Goal: Task Accomplishment & Management: Use online tool/utility

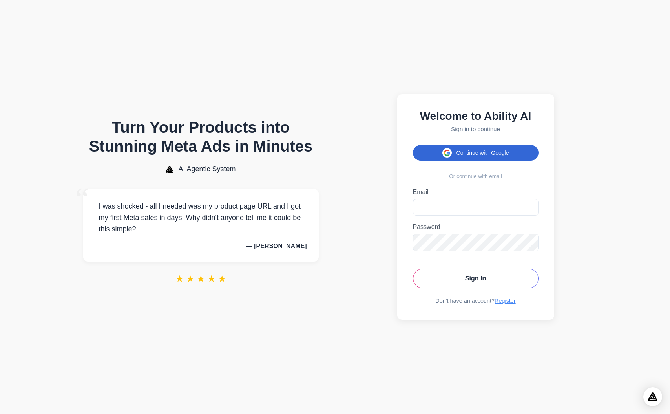
click at [476, 158] on button "Continue with Google" at bounding box center [476, 153] width 126 height 16
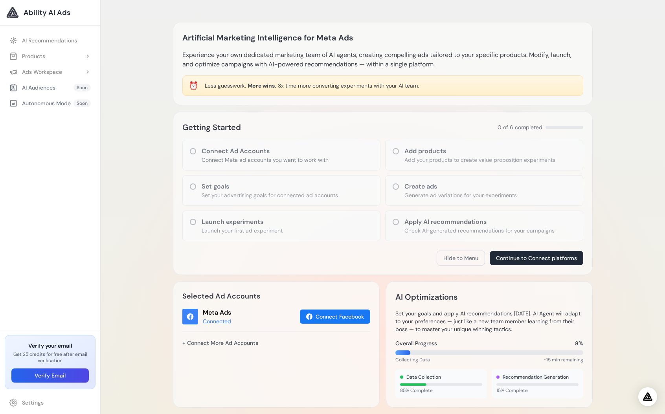
click at [421, 157] on p "Add your products to create value proposition experiments" at bounding box center [479, 160] width 151 height 8
click at [230, 149] on h3 "Connect Ad Accounts" at bounding box center [264, 151] width 127 height 9
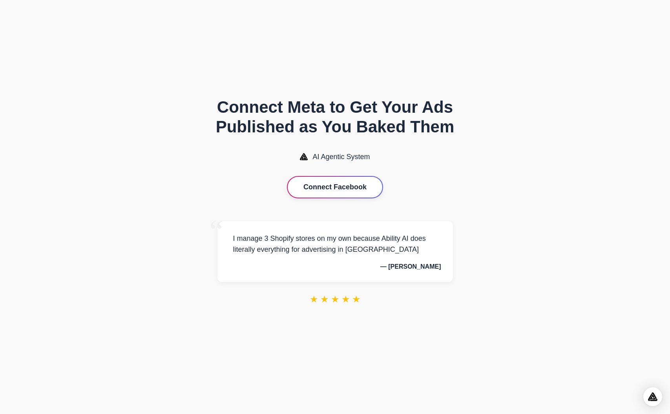
click at [321, 187] on button "Connect Facebook" at bounding box center [335, 187] width 95 height 21
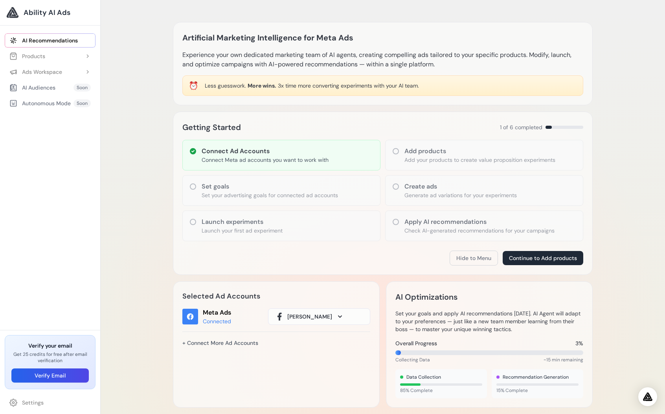
click at [427, 161] on p "Add your products to create value proposition experiments" at bounding box center [479, 160] width 151 height 8
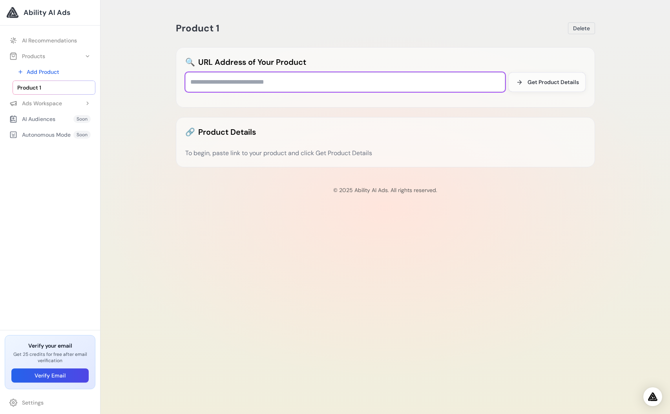
click at [326, 82] on input "text" at bounding box center [345, 82] width 320 height 20
type input "**********"
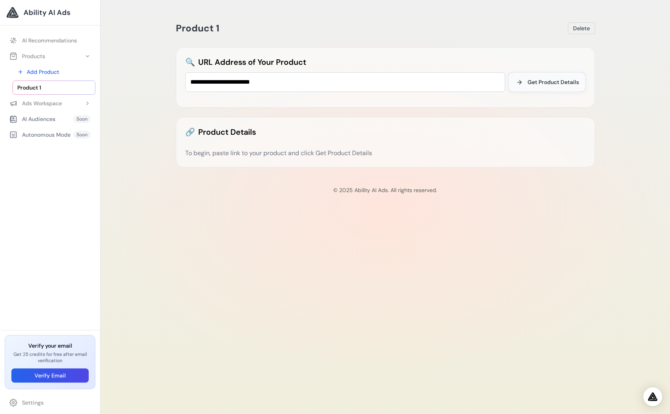
click at [543, 79] on span "Get Product Details" at bounding box center [553, 82] width 51 height 8
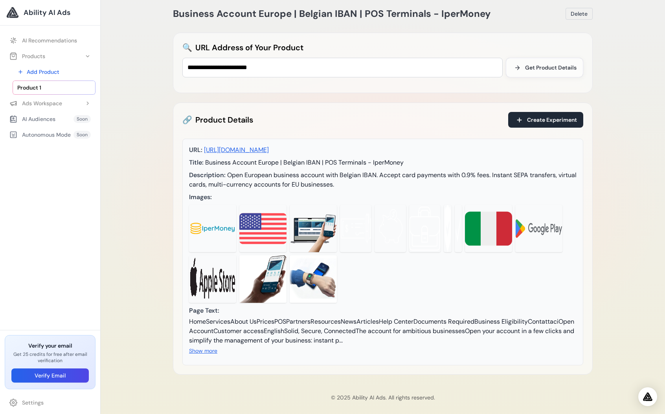
scroll to position [39, 0]
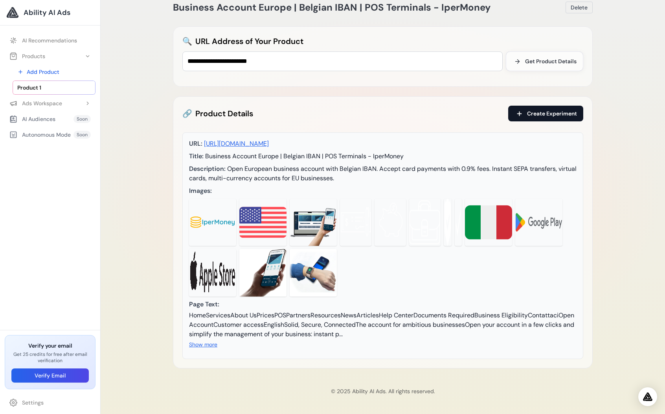
click at [579, 106] on button "Create Experiment" at bounding box center [545, 114] width 75 height 16
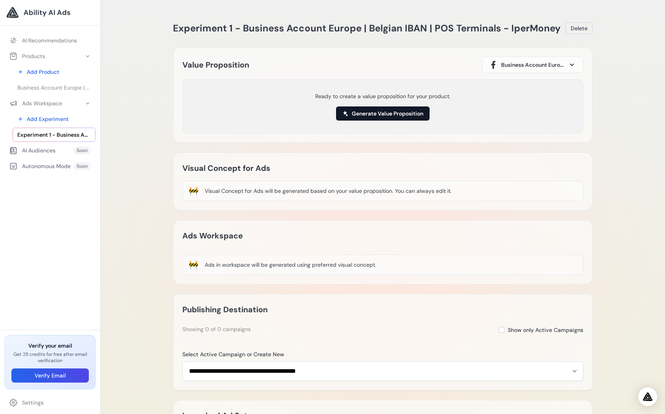
click at [385, 109] on button "Generate Value Proposition" at bounding box center [382, 113] width 93 height 14
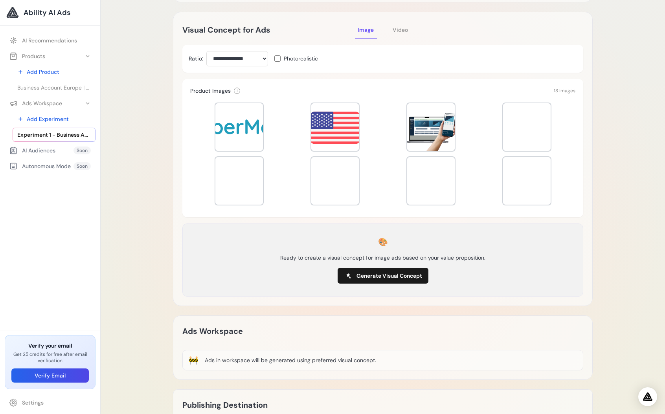
scroll to position [167, 0]
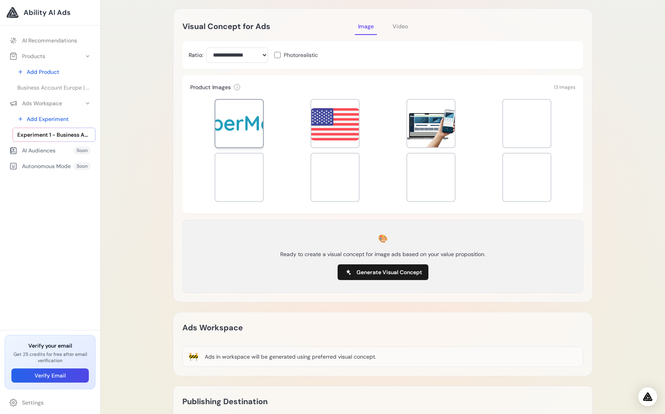
click at [248, 121] on div at bounding box center [239, 124] width 48 height 48
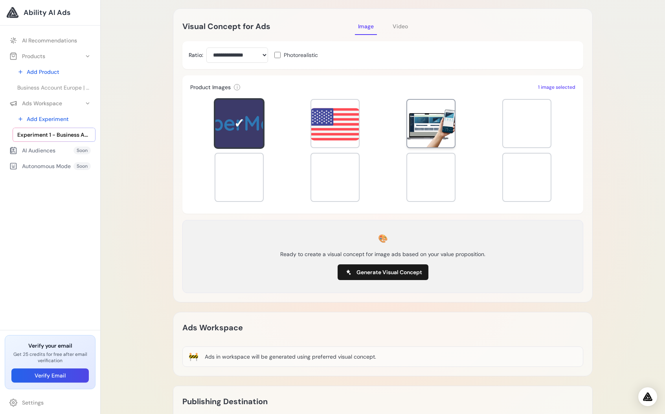
click at [420, 129] on div at bounding box center [431, 124] width 48 height 48
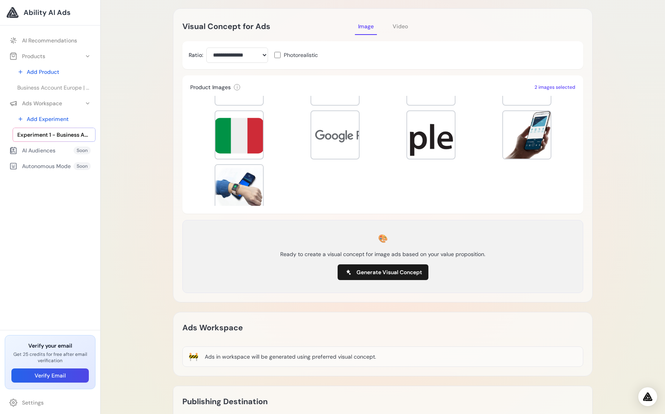
scroll to position [107, 0]
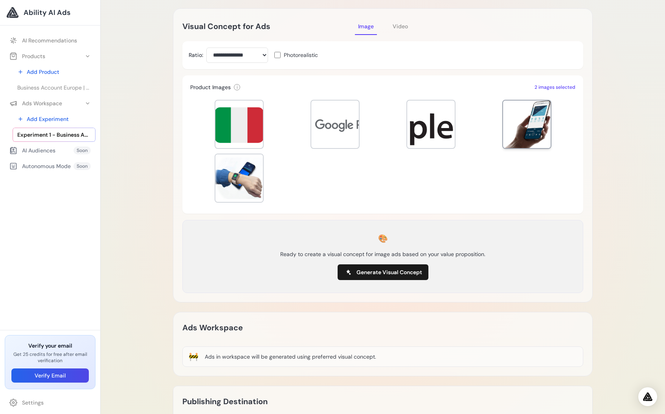
click at [514, 131] on div at bounding box center [527, 125] width 48 height 48
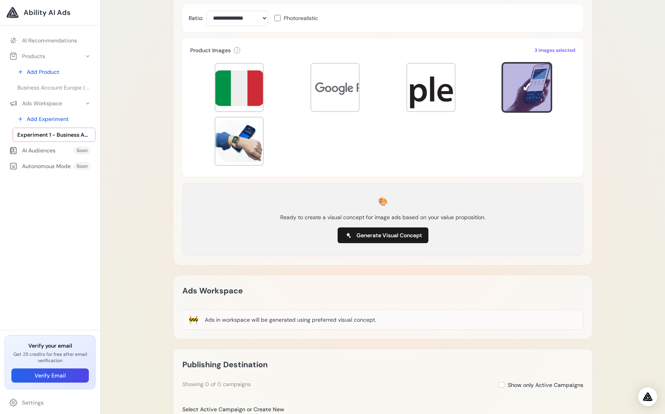
scroll to position [209, 0]
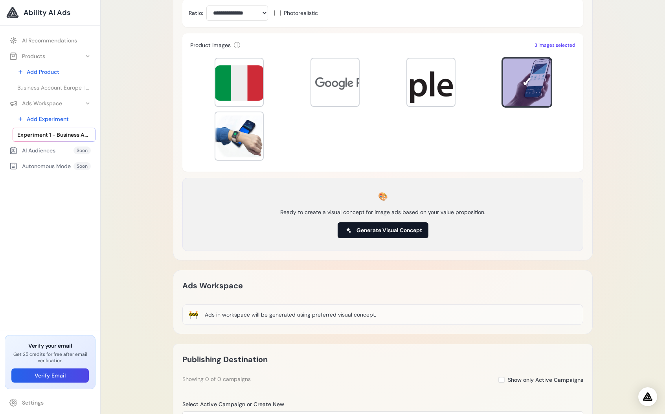
click at [382, 235] on button "Generate Visual Concept" at bounding box center [382, 230] width 91 height 16
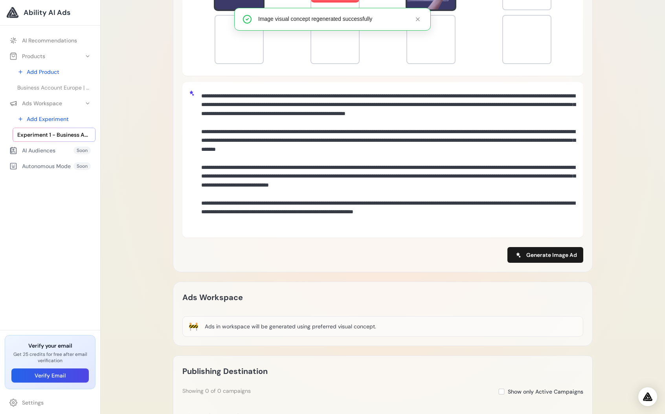
scroll to position [335, 0]
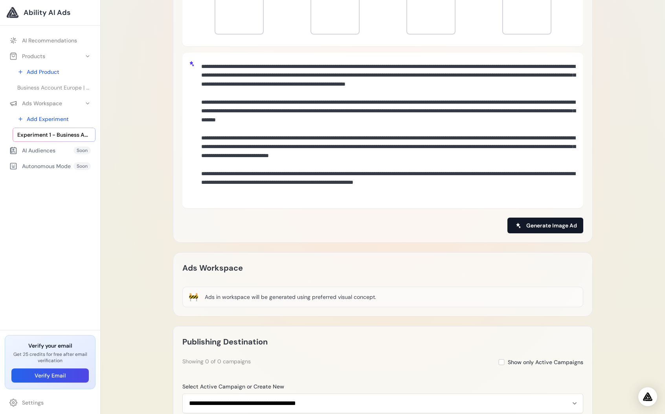
click at [526, 222] on span "Generate Image Ad" at bounding box center [551, 226] width 51 height 8
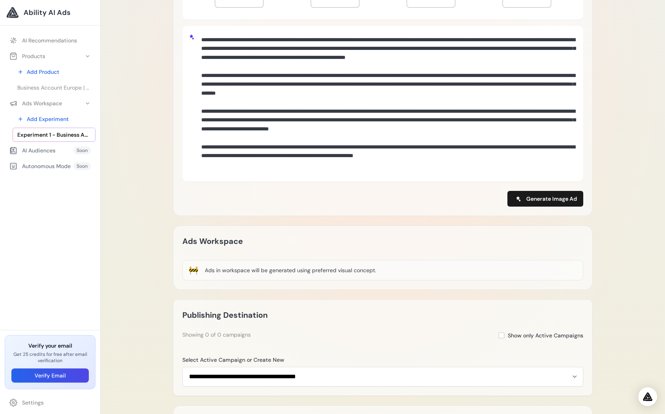
scroll to position [456, 0]
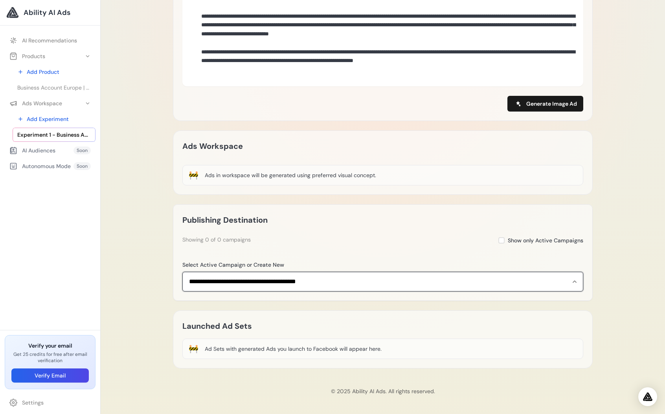
click at [350, 286] on select "**********" at bounding box center [382, 282] width 401 height 20
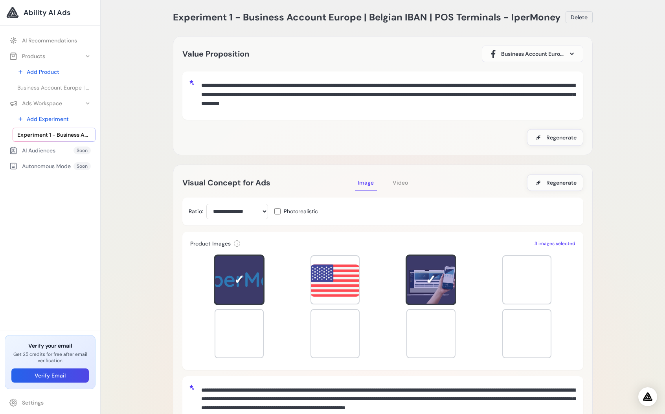
scroll to position [0, 0]
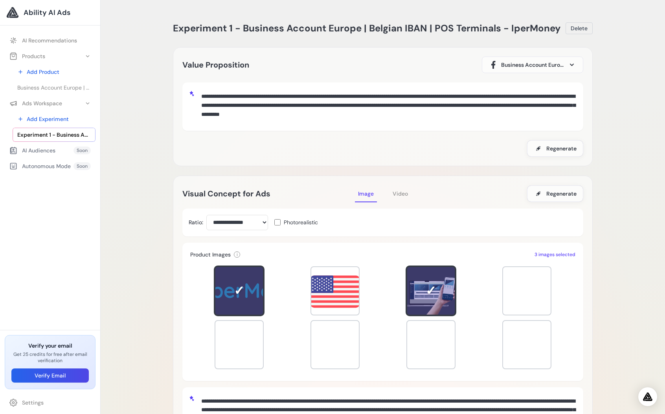
click at [399, 193] on span "Video" at bounding box center [399, 193] width 15 height 7
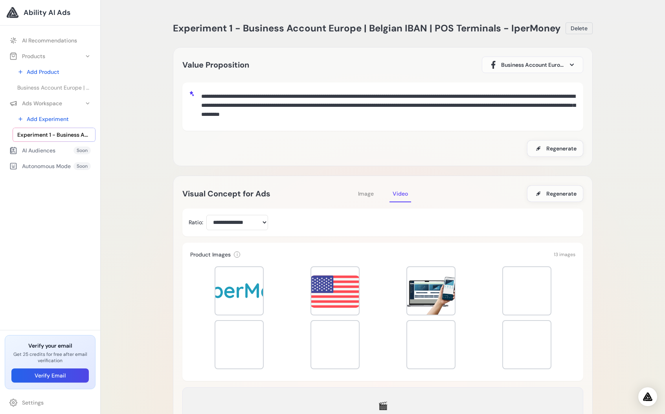
click at [364, 193] on span "Image" at bounding box center [366, 193] width 16 height 7
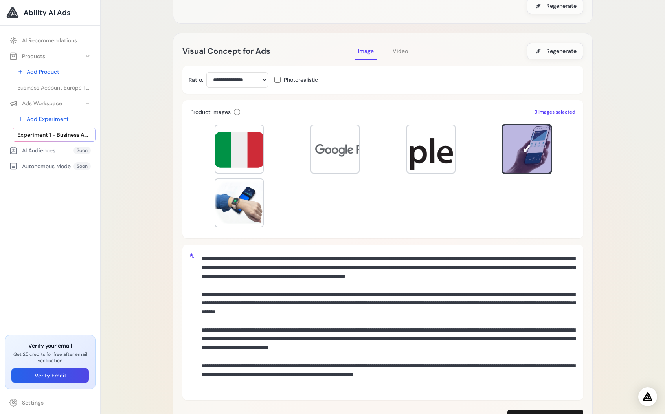
scroll to position [181, 0]
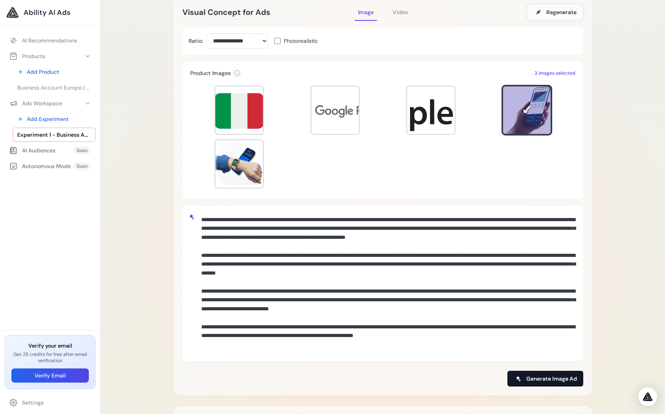
click at [522, 381] on span at bounding box center [517, 378] width 9 height 9
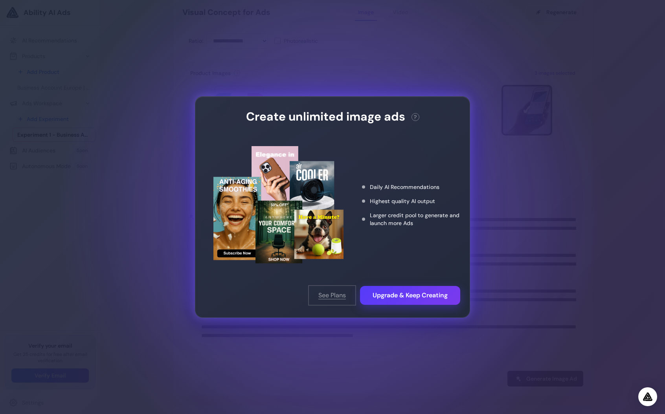
click at [327, 296] on button "See Plans" at bounding box center [332, 295] width 46 height 19
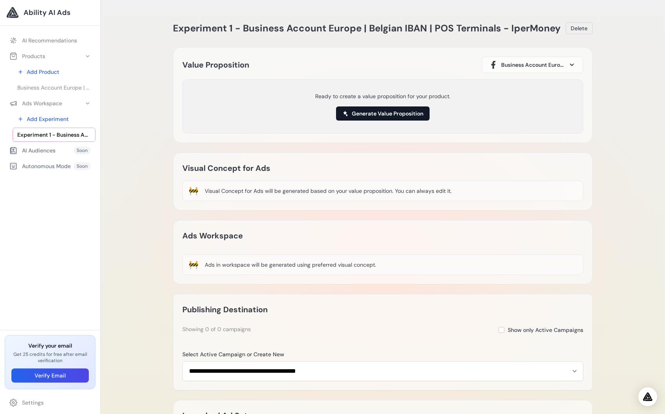
click at [396, 118] on button "Generate Value Proposition" at bounding box center [382, 113] width 93 height 14
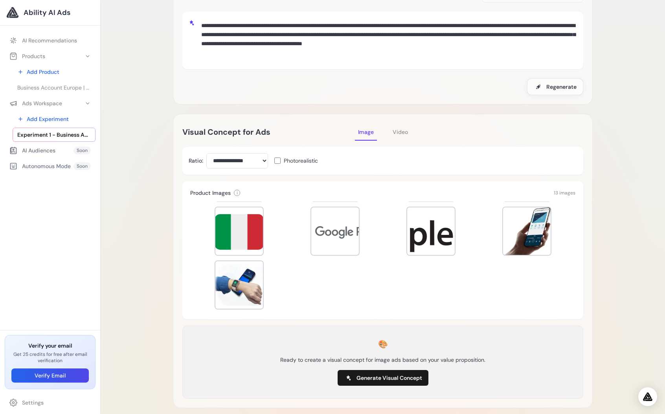
scroll to position [107, 0]
click at [393, 130] on span "Video" at bounding box center [399, 131] width 15 height 7
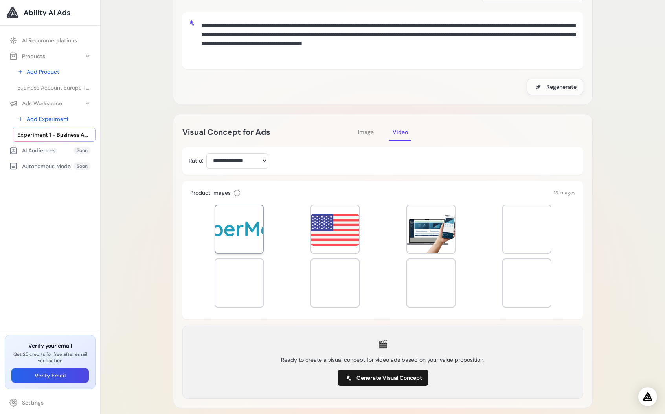
click at [253, 226] on div at bounding box center [239, 229] width 48 height 48
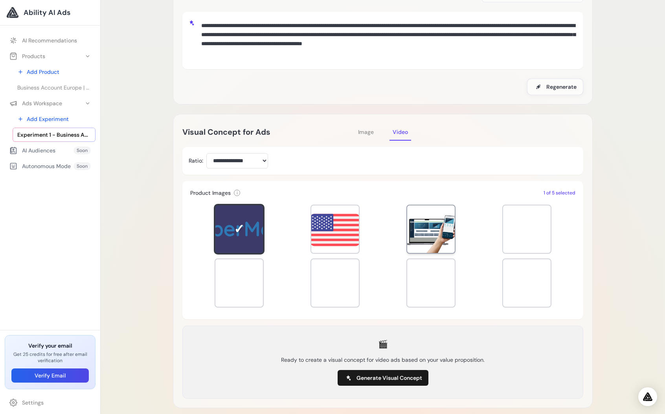
click at [424, 231] on div at bounding box center [431, 229] width 48 height 48
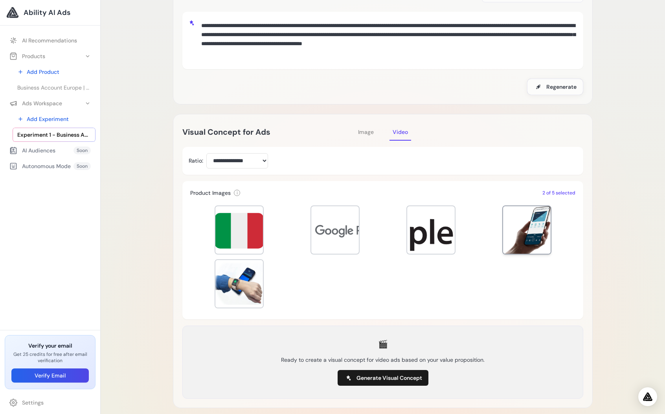
click at [524, 233] on div at bounding box center [527, 230] width 48 height 48
click at [244, 277] on div at bounding box center [239, 284] width 48 height 48
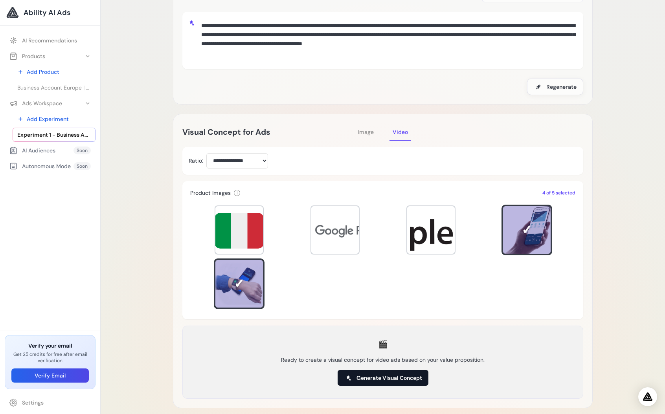
click at [395, 380] on span "Generate Visual Concept" at bounding box center [389, 378] width 66 height 8
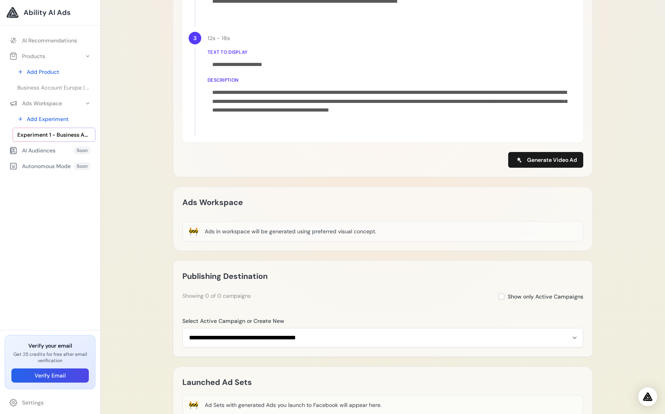
scroll to position [627, 0]
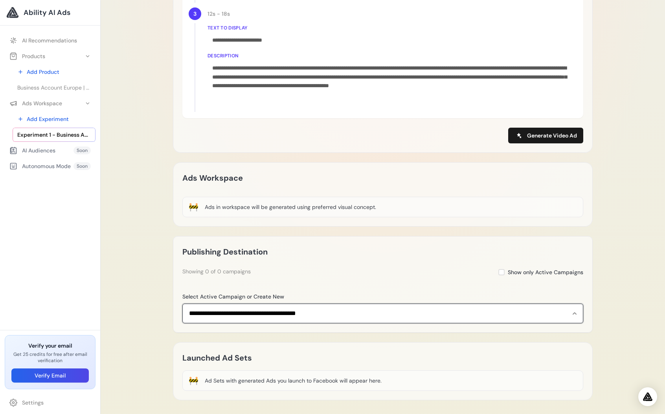
click at [256, 315] on select "**********" at bounding box center [382, 314] width 401 height 20
click at [182, 304] on select "**********" at bounding box center [382, 314] width 401 height 20
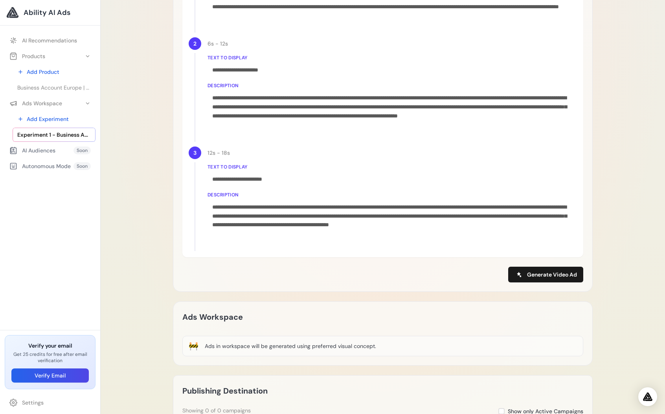
scroll to position [511, 0]
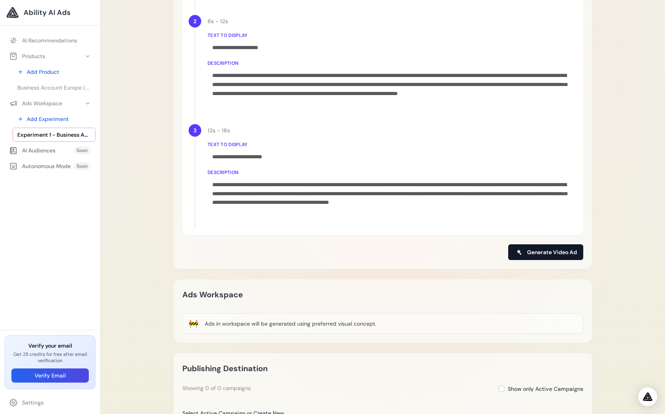
click at [536, 249] on span "Generate Video Ad" at bounding box center [552, 252] width 50 height 8
click at [534, 258] on button "Generate Video Ad" at bounding box center [545, 252] width 75 height 16
click at [535, 255] on span "Generate Video Ad" at bounding box center [552, 252] width 50 height 8
drag, startPoint x: 416, startPoint y: 17, endPoint x: 413, endPoint y: 40, distance: 22.9
click at [416, 17] on icon at bounding box center [417, 19] width 6 height 6
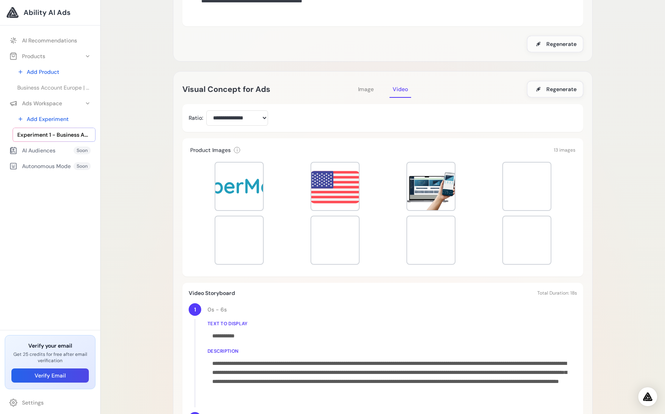
scroll to position [0, 0]
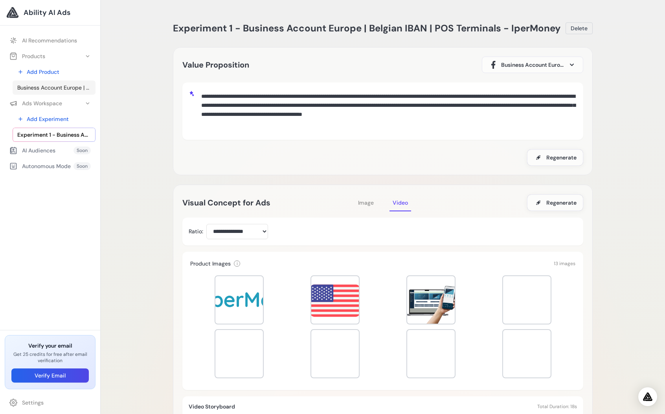
click at [35, 85] on span "Business Account Europe | Belgian IBAN | POS Terminals - IperMoney" at bounding box center [53, 88] width 73 height 8
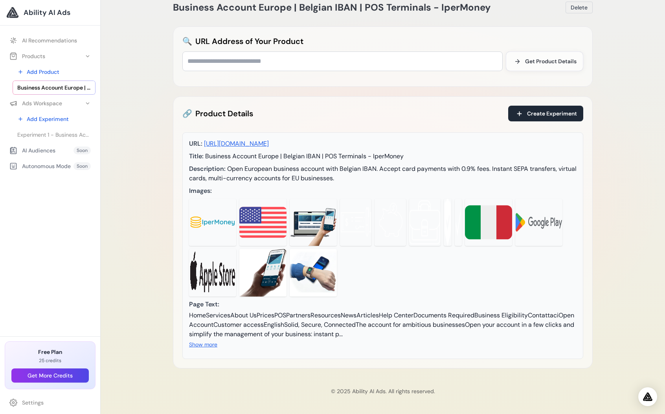
scroll to position [39, 0]
click at [201, 341] on button "Show more" at bounding box center [203, 345] width 28 height 8
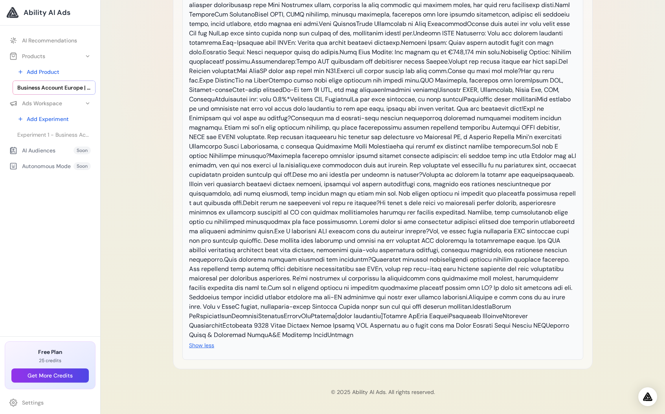
scroll to position [0, 0]
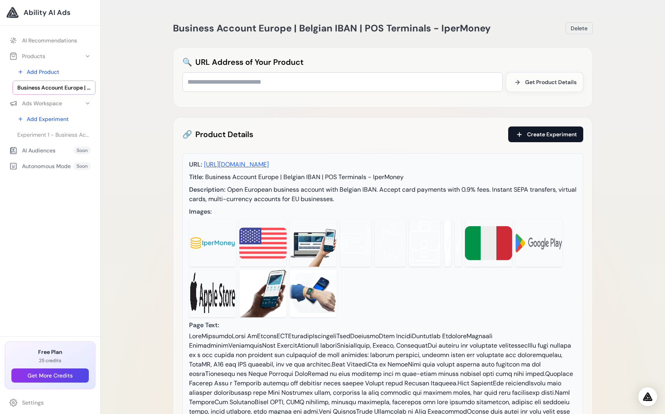
click at [529, 135] on span "Create Experiment" at bounding box center [552, 134] width 50 height 8
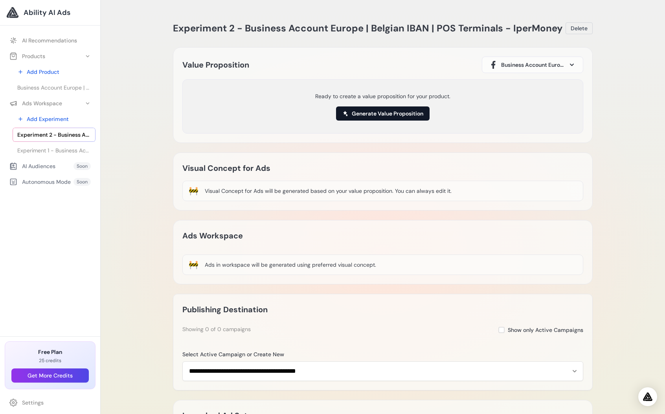
click at [409, 113] on button "Generate Value Proposition" at bounding box center [382, 113] width 93 height 14
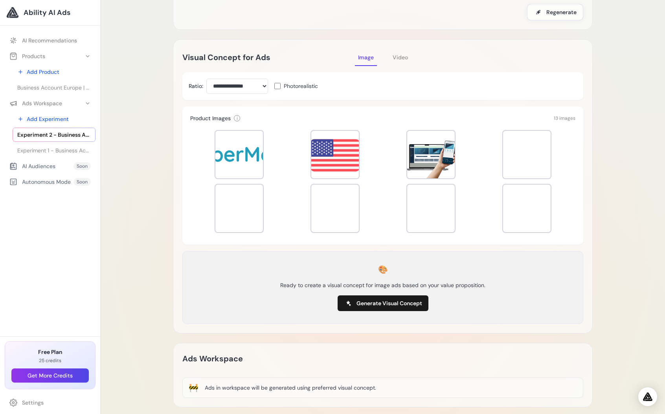
scroll to position [136, 0]
click at [406, 60] on span "Video" at bounding box center [399, 57] width 15 height 7
click at [229, 160] on div at bounding box center [239, 155] width 48 height 48
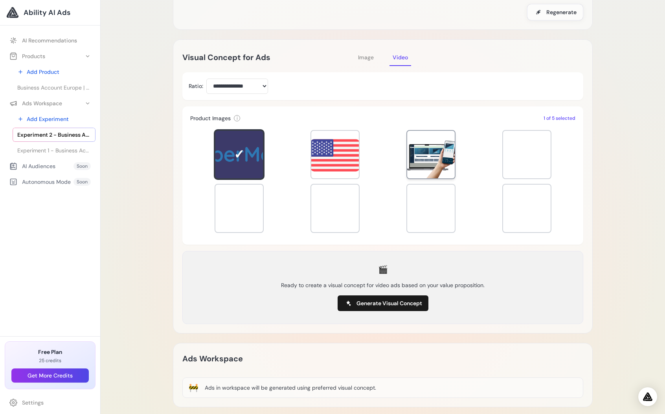
click at [425, 165] on div at bounding box center [431, 155] width 48 height 48
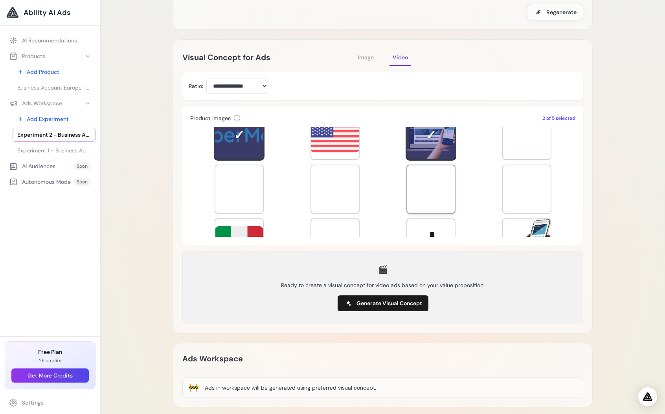
scroll to position [55, 0]
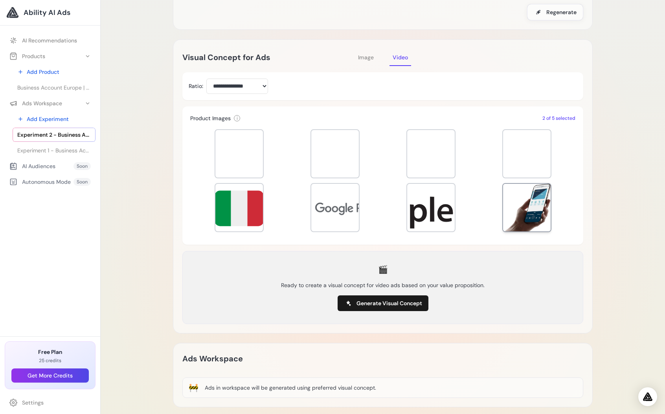
click at [533, 211] on div at bounding box center [527, 208] width 48 height 48
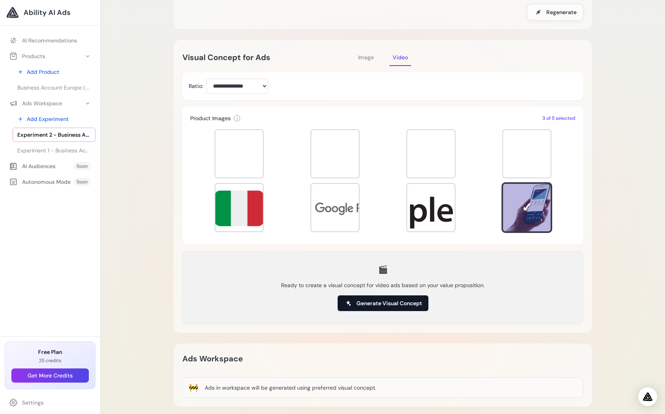
click at [385, 300] on span "Generate Visual Concept" at bounding box center [389, 303] width 66 height 8
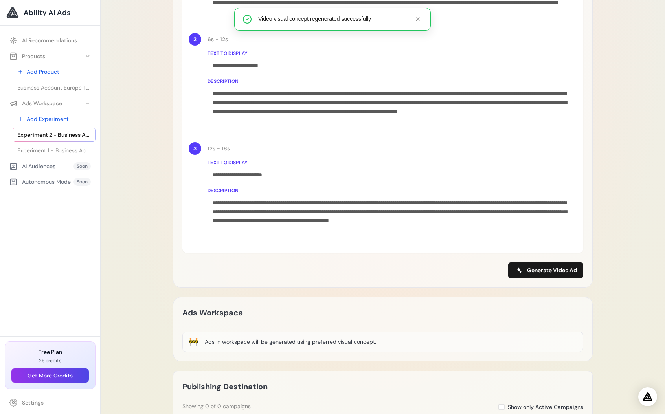
scroll to position [553, 0]
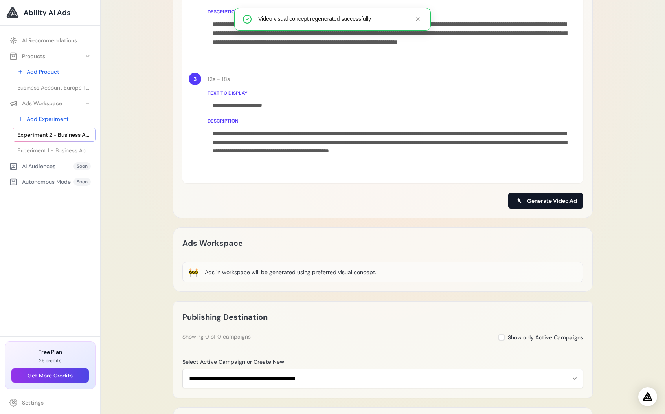
click at [542, 202] on span "Generate Video Ad" at bounding box center [552, 201] width 50 height 8
click at [417, 18] on icon at bounding box center [417, 19] width 6 height 6
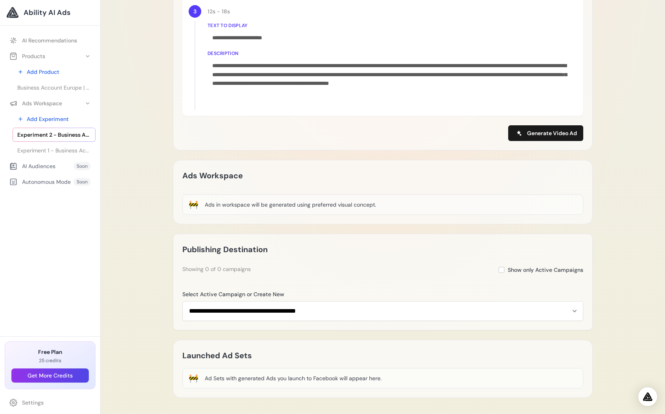
scroll to position [650, 0]
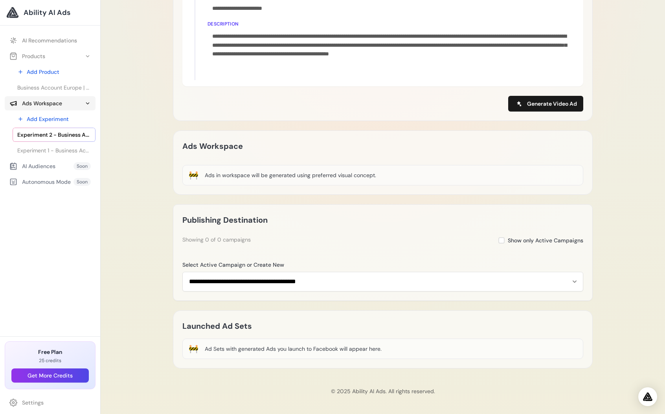
click at [73, 99] on button "Ads Workspace" at bounding box center [50, 103] width 91 height 14
click at [71, 41] on link "AI Recommendations" at bounding box center [50, 40] width 91 height 14
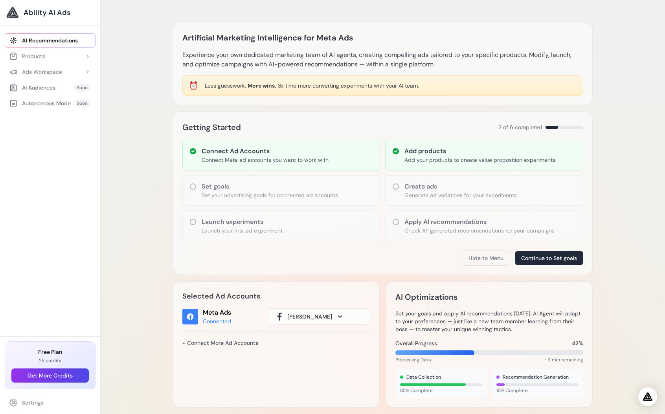
click at [406, 186] on h3 "Create ads" at bounding box center [460, 186] width 112 height 9
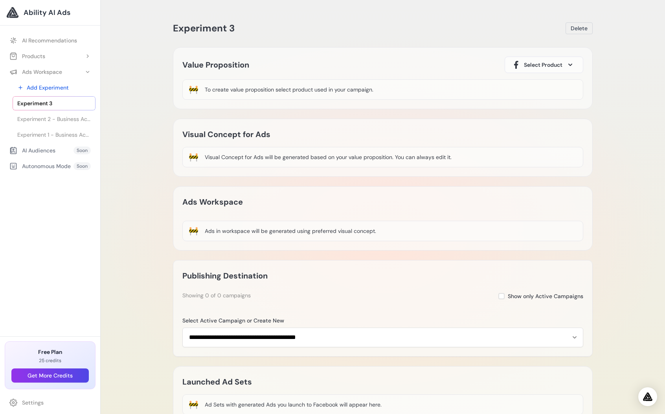
click at [546, 63] on span "Select Product" at bounding box center [543, 65] width 38 height 8
click at [533, 97] on div "Business Account Europe | Belgian IBAN | POS Terminals - IperMoney" at bounding box center [543, 102] width 65 height 38
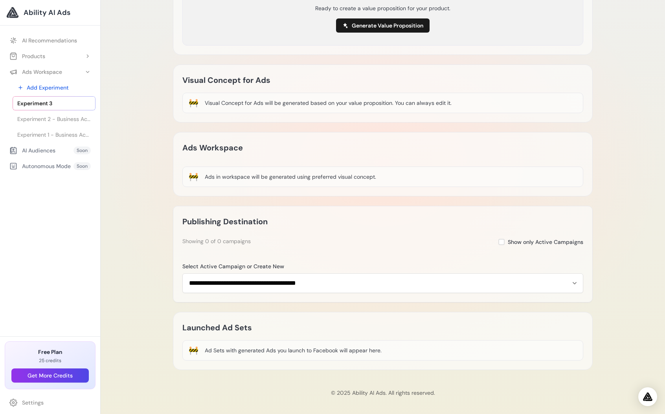
scroll to position [90, 0]
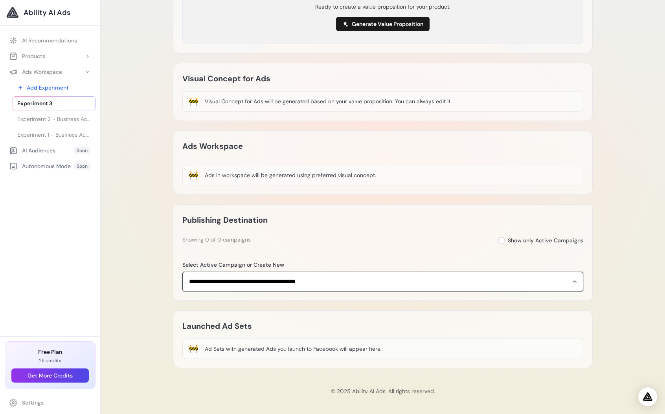
click at [296, 286] on select "**********" at bounding box center [382, 282] width 401 height 20
select select "**********"
click at [182, 272] on select "**********" at bounding box center [382, 282] width 401 height 20
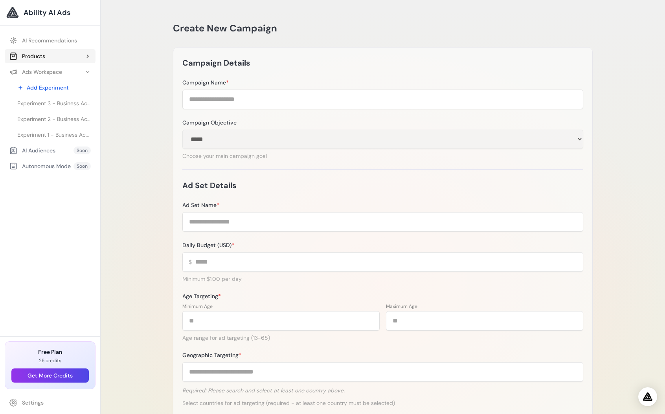
click at [31, 55] on div "Products" at bounding box center [27, 56] width 36 height 8
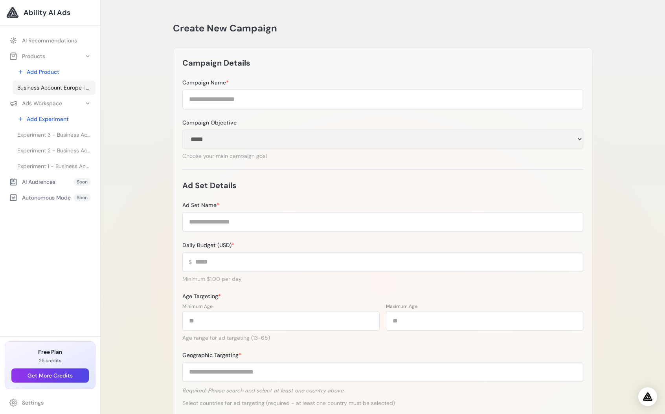
click at [46, 92] on link "Business Account Europe | Belgian IBAN | POS Terminals - IperMoney" at bounding box center [54, 88] width 83 height 14
